Goal: Find specific page/section: Find specific page/section

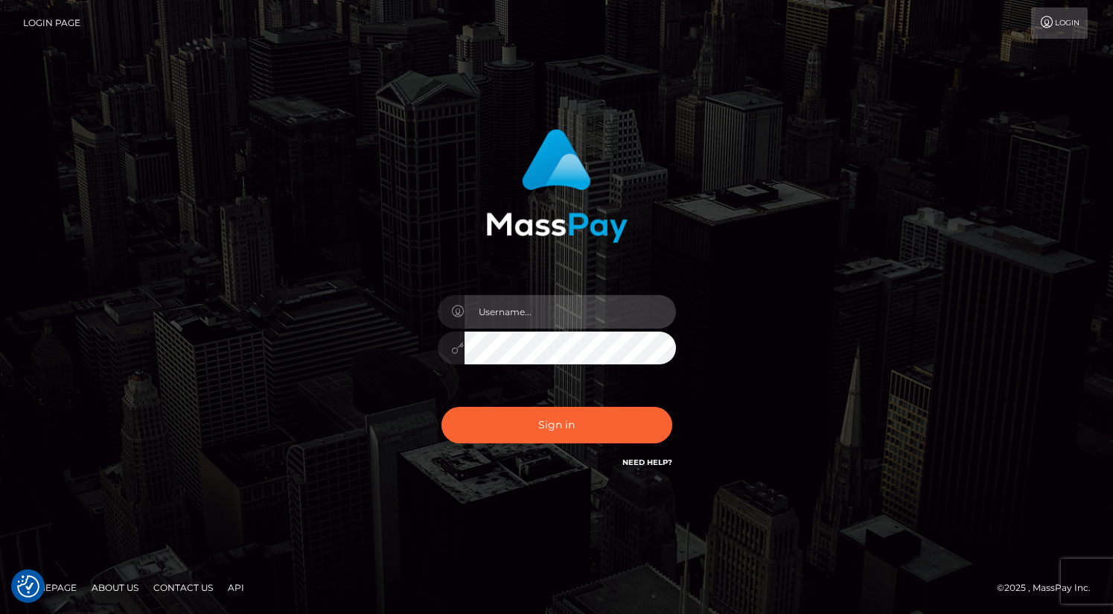
click at [537, 314] on input "text" at bounding box center [571, 312] width 212 height 34
type input "oli.fanvue"
click at [611, 305] on input "text" at bounding box center [571, 312] width 212 height 34
type input "oli.fanvue"
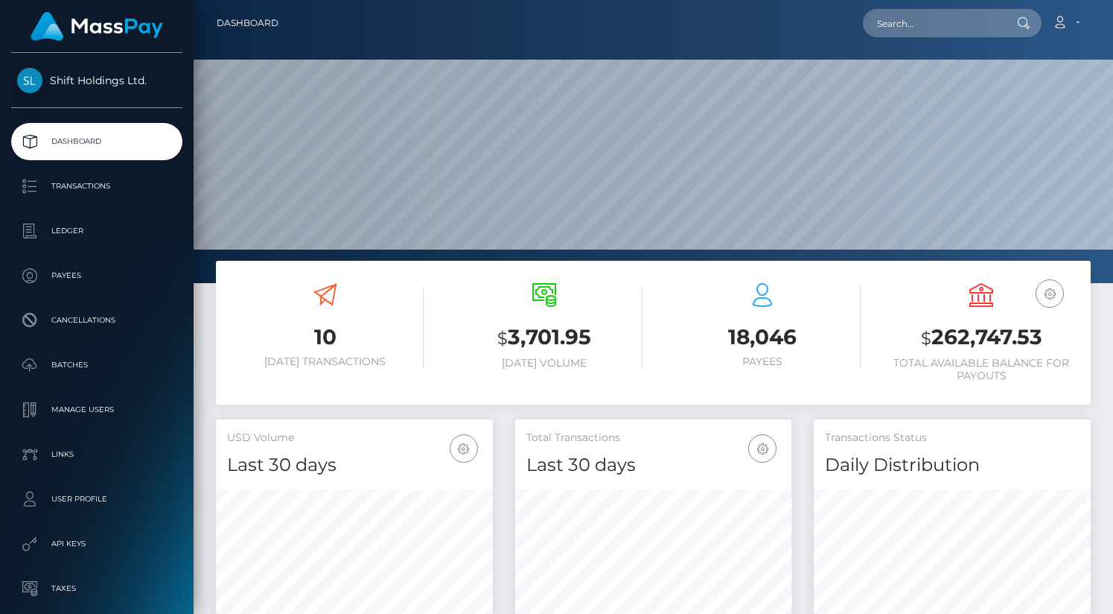
scroll to position [264, 277]
click at [950, 18] on input "text" at bounding box center [933, 23] width 140 height 28
paste input "[EMAIL_ADDRESS][DOMAIN_NAME]"
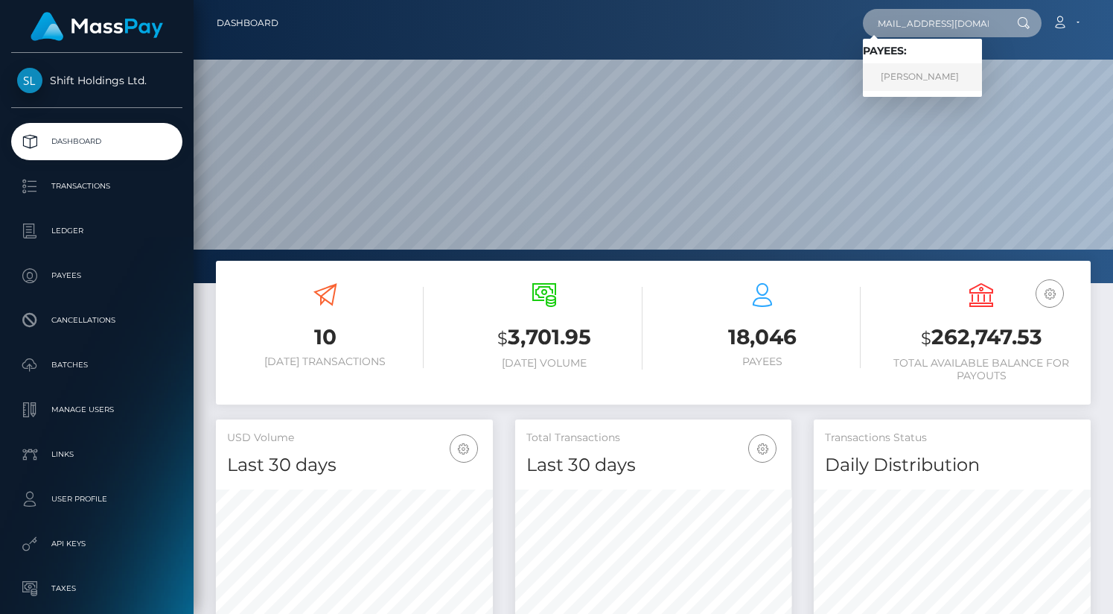
type input "[EMAIL_ADDRESS][DOMAIN_NAME]"
click at [931, 80] on link "[PERSON_NAME]" at bounding box center [922, 77] width 119 height 28
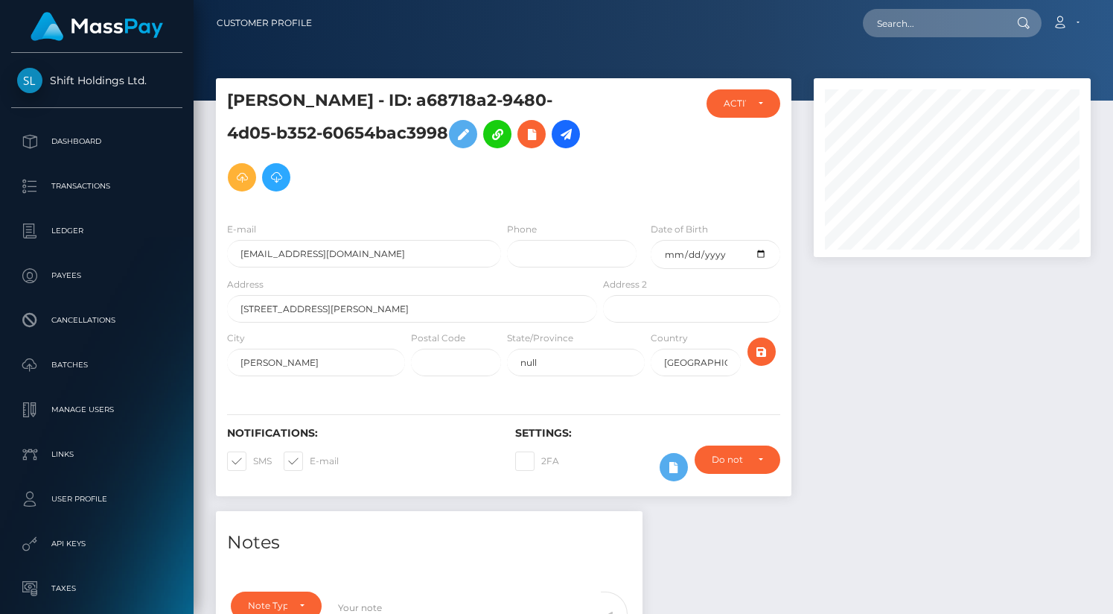
scroll to position [638, 0]
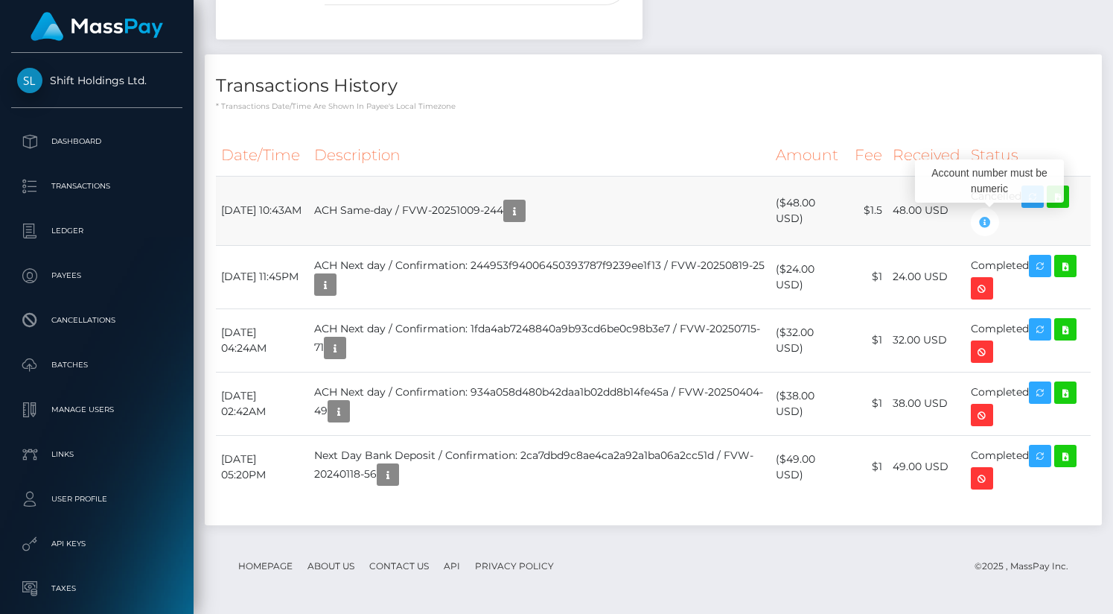
click at [994, 220] on icon "button" at bounding box center [985, 222] width 18 height 19
